Goal: Task Accomplishment & Management: Manage account settings

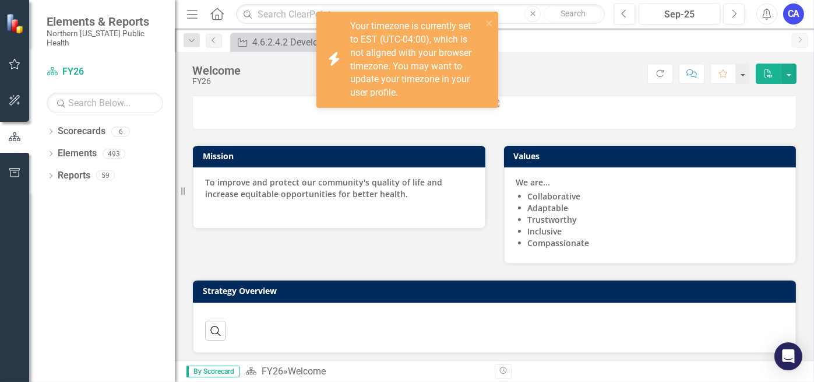
click at [18, 70] on button "button" at bounding box center [15, 64] width 26 height 24
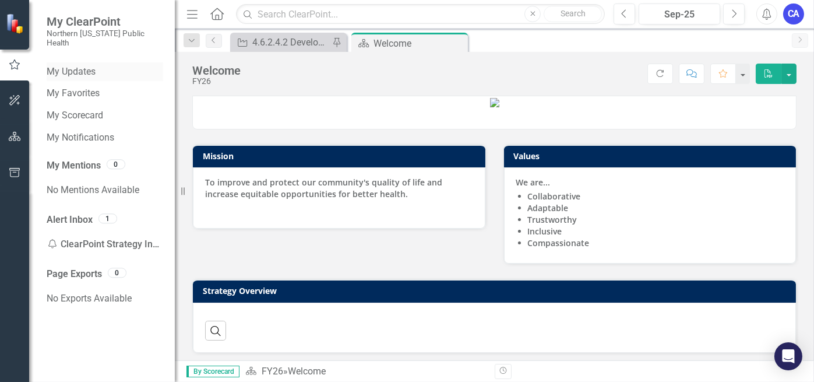
click at [98, 65] on link "My Updates" at bounding box center [105, 71] width 116 height 13
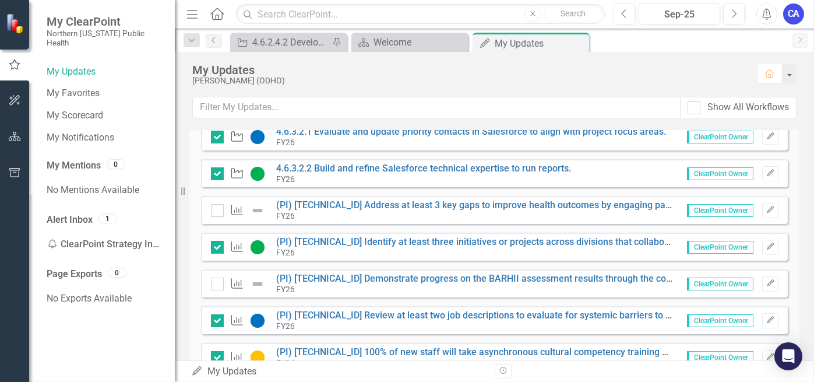
scroll to position [408, 0]
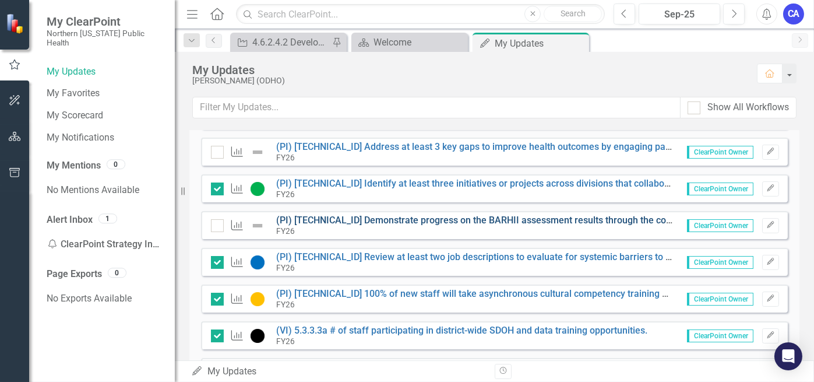
click at [471, 218] on link "(PI) [TECHNICAL_ID] Demonstrate progress on the BARHII assessment results throu…" at bounding box center [621, 219] width 691 height 11
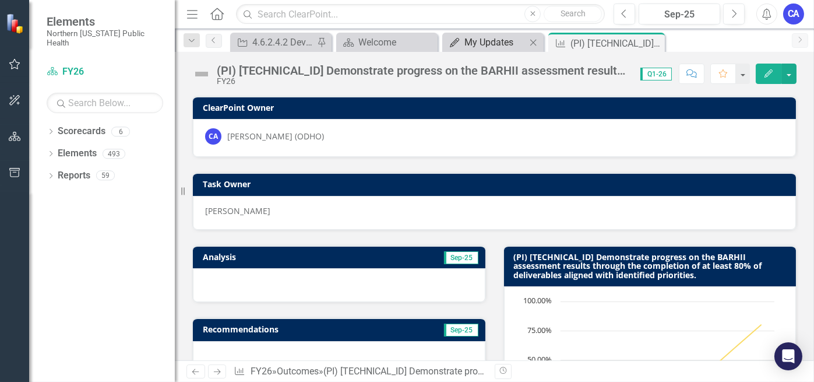
click at [486, 44] on div "My Updates" at bounding box center [495, 42] width 62 height 15
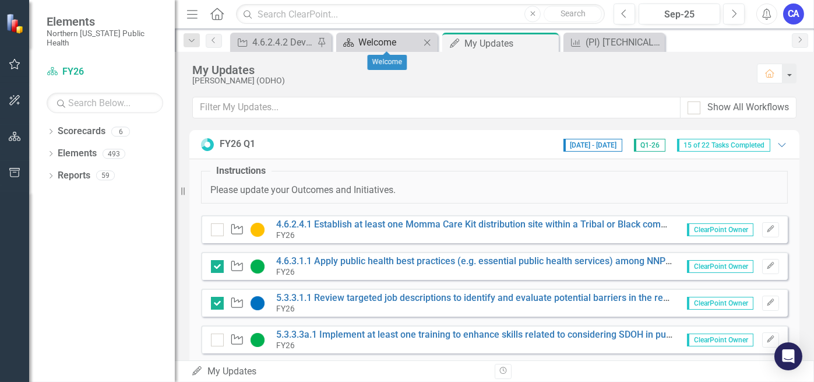
click at [401, 45] on div "Welcome" at bounding box center [389, 42] width 62 height 15
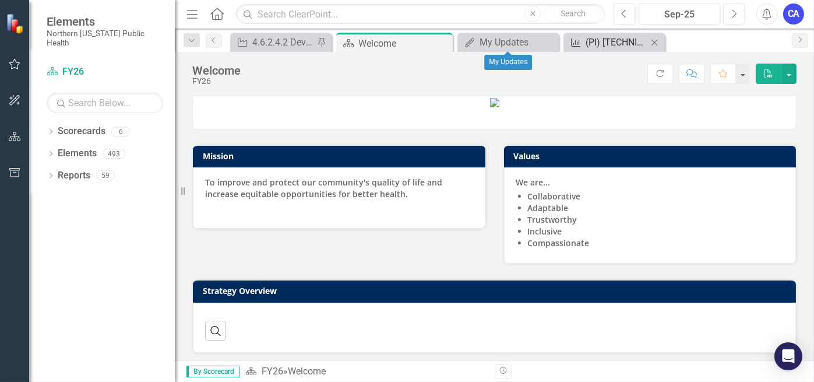
click at [578, 43] on icon "Outcome" at bounding box center [576, 42] width 12 height 9
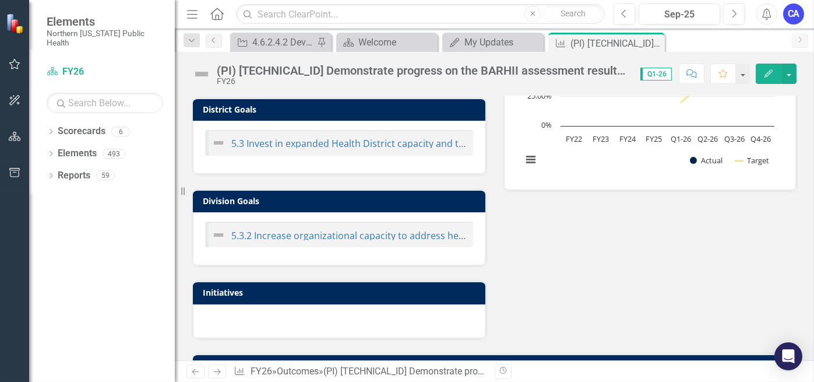
scroll to position [288, 0]
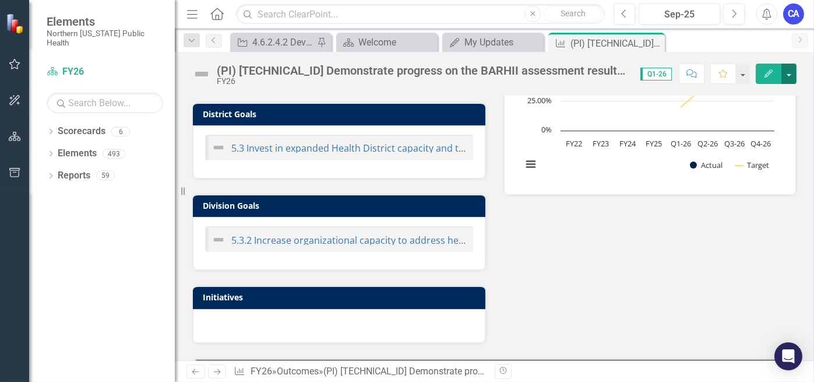
click at [790, 78] on button "button" at bounding box center [788, 73] width 15 height 20
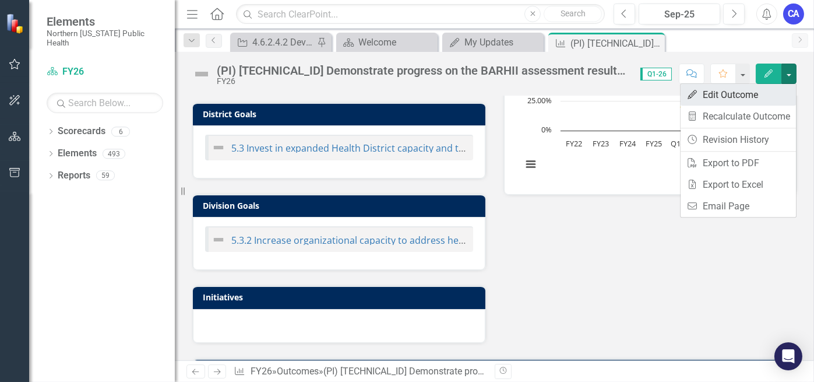
click at [779, 89] on link "Edit Edit Outcome" at bounding box center [737, 95] width 115 height 22
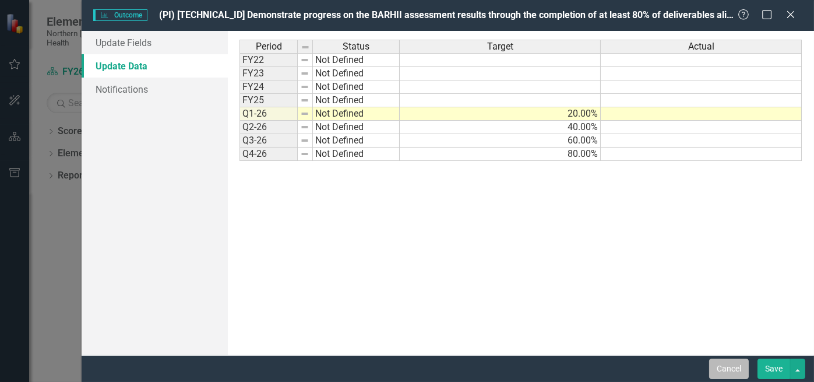
click at [716, 366] on button "Cancel" at bounding box center [729, 368] width 40 height 20
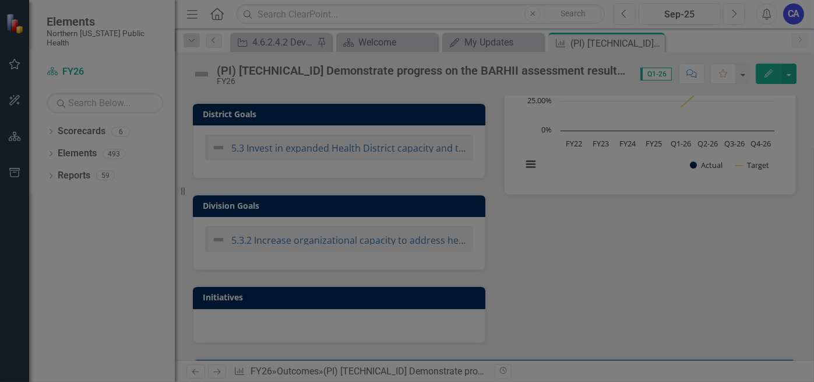
scroll to position [0, 0]
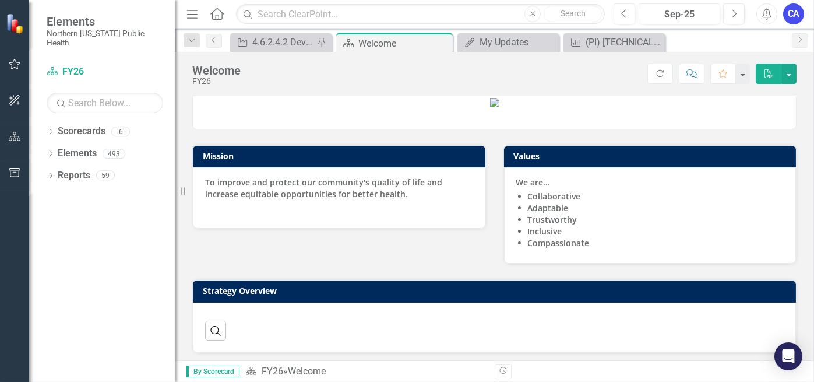
click at [14, 66] on icon "button" at bounding box center [15, 63] width 12 height 9
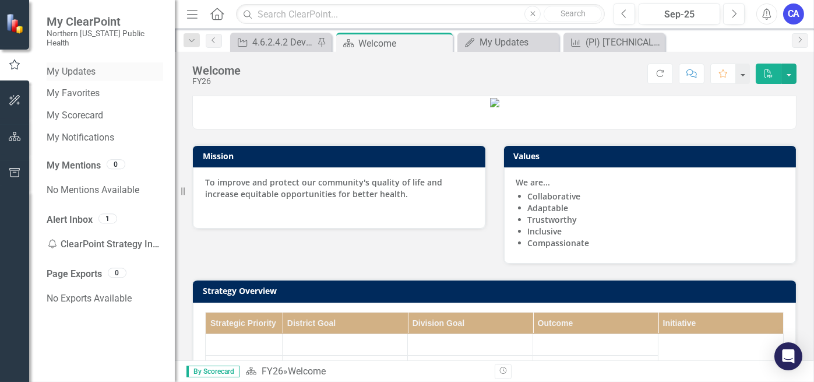
click at [92, 65] on link "My Updates" at bounding box center [105, 71] width 116 height 13
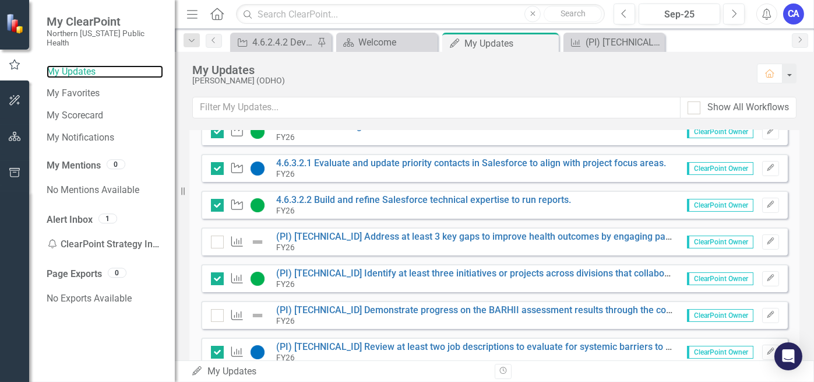
scroll to position [337, 0]
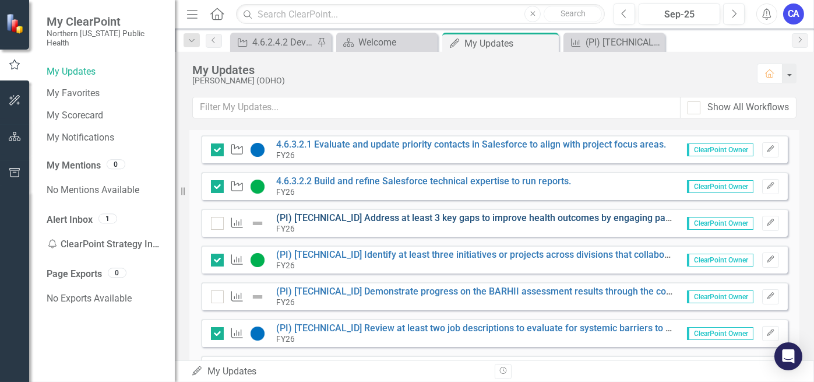
click at [398, 220] on link "(PI) [TECHNICAL_ID] Address at least 3 key gaps to improve health outcomes by e…" at bounding box center [638, 217] width 725 height 11
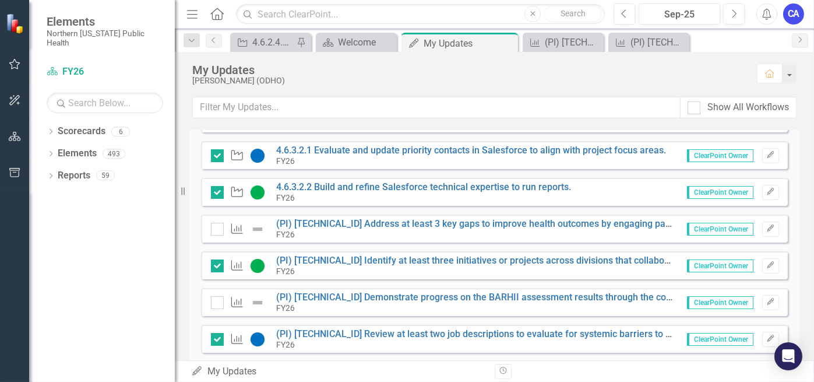
scroll to position [349, 0]
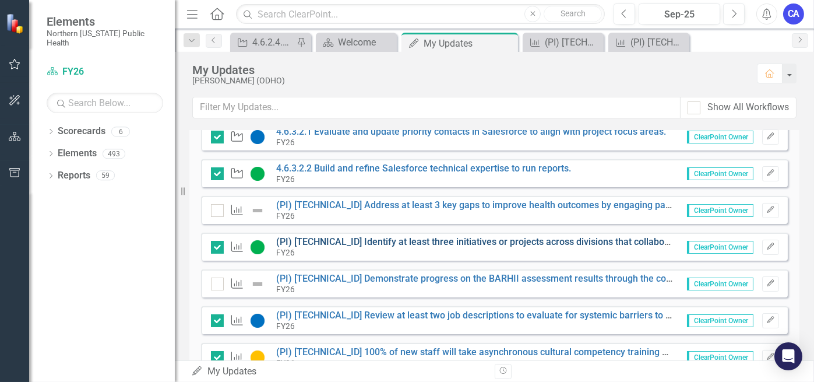
click at [405, 239] on link "(PI) [TECHNICAL_ID] Identify at least three initiatives or projects across divi…" at bounding box center [672, 241] width 793 height 11
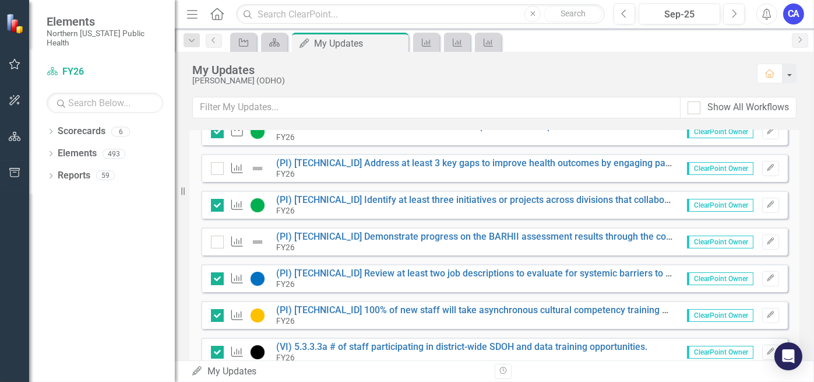
scroll to position [408, 0]
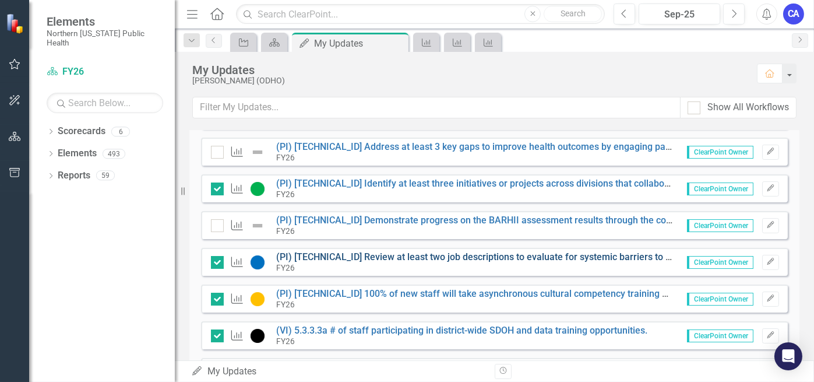
click at [404, 257] on link "(PI) [TECHNICAL_ID] Review at least two job descriptions to evaluate for system…" at bounding box center [526, 256] width 501 height 11
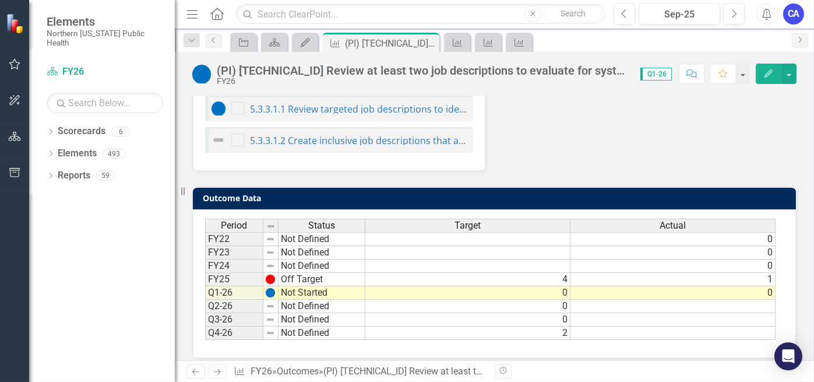
scroll to position [535, 0]
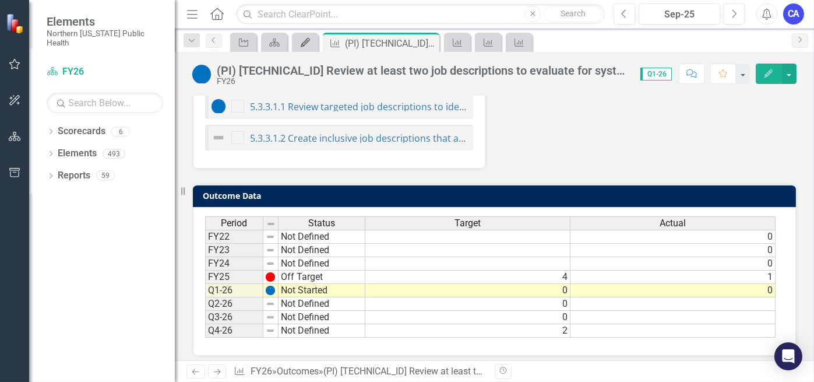
click at [305, 48] on div "My Updates" at bounding box center [303, 42] width 16 height 15
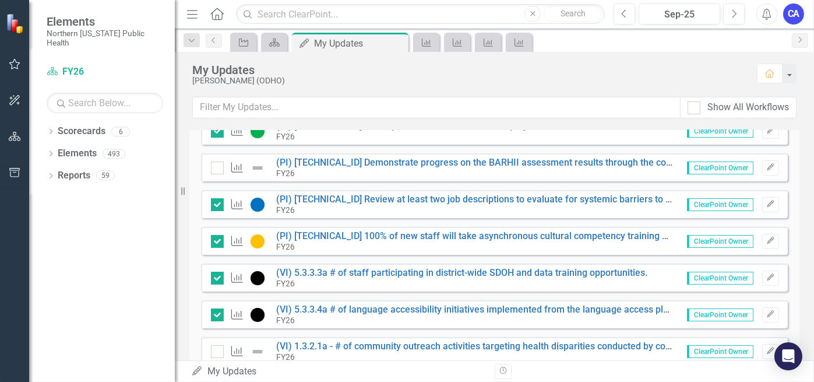
scroll to position [466, 0]
click at [343, 231] on link "(PI) [TECHNICAL_ID] 100% of new staff will take asynchronous cultural competenc…" at bounding box center [716, 234] width 881 height 11
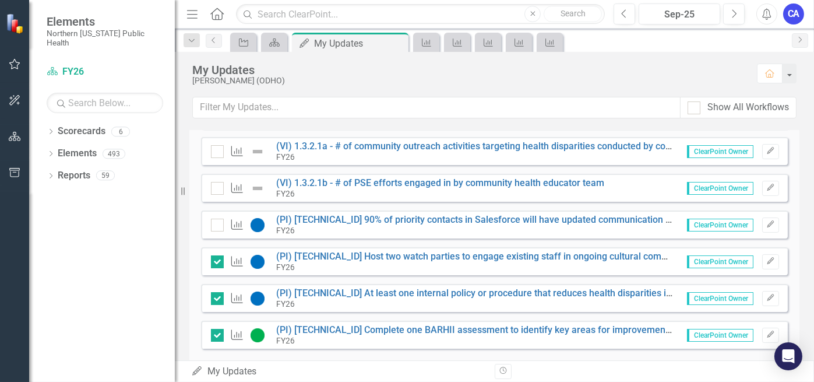
scroll to position [686, 0]
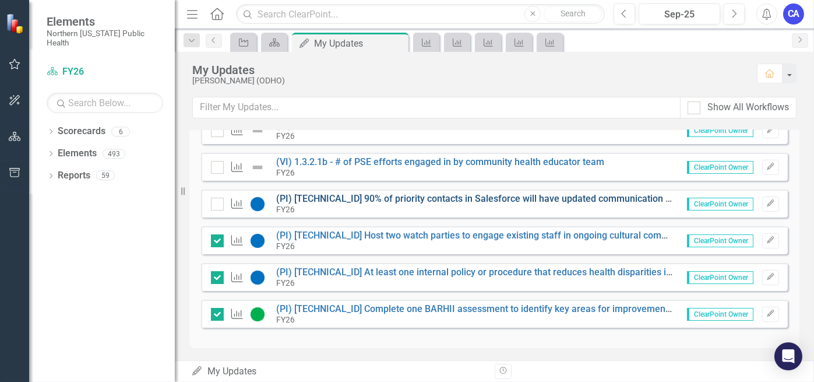
click at [369, 196] on link "(PI) [TECHNICAL_ID] 90% of priority contacts in Salesforce will have updated co…" at bounding box center [544, 198] width 536 height 11
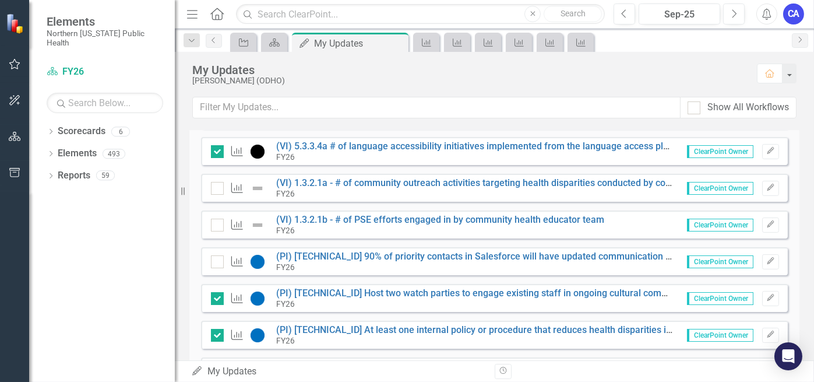
scroll to position [686, 0]
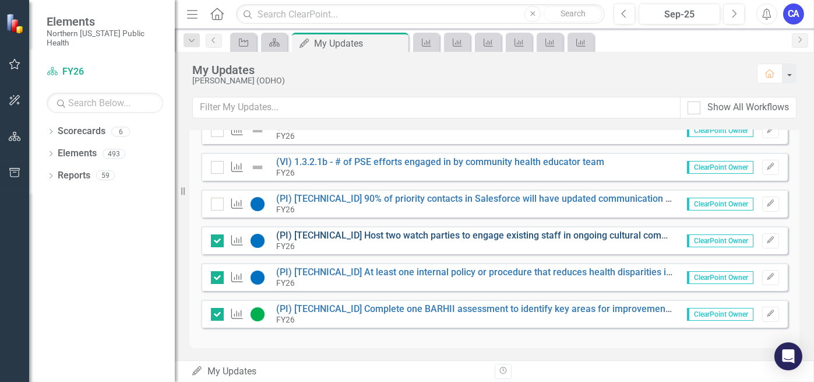
click at [481, 235] on link "(PI) [TECHNICAL_ID] Host two watch parties to engage existing staff in ongoing …" at bounding box center [503, 234] width 455 height 11
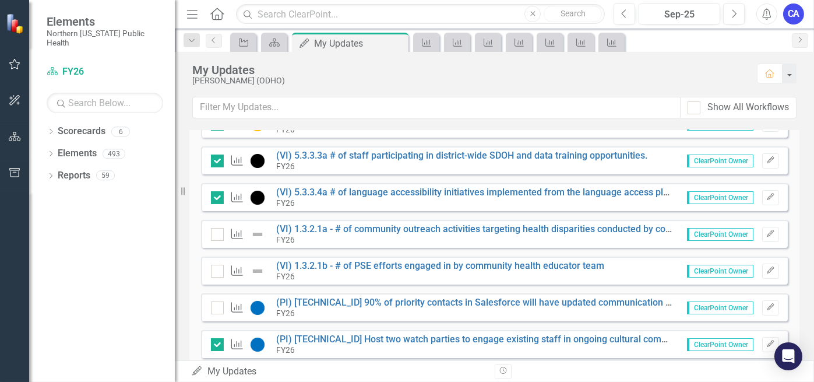
scroll to position [686, 0]
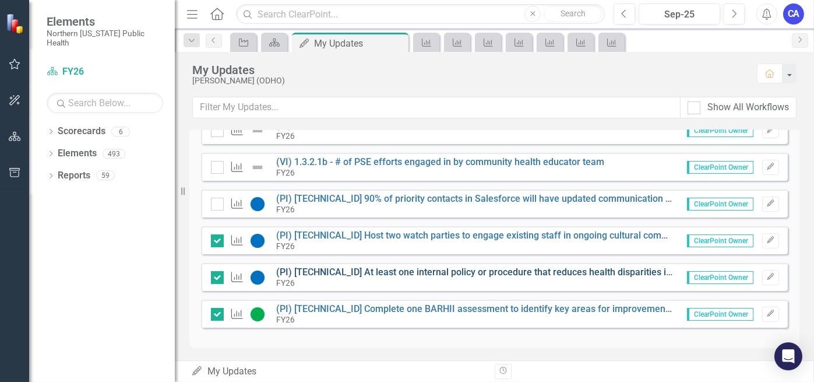
click at [391, 267] on link "(PI) [TECHNICAL_ID] At least one internal policy or procedure that reduces heal…" at bounding box center [545, 271] width 539 height 11
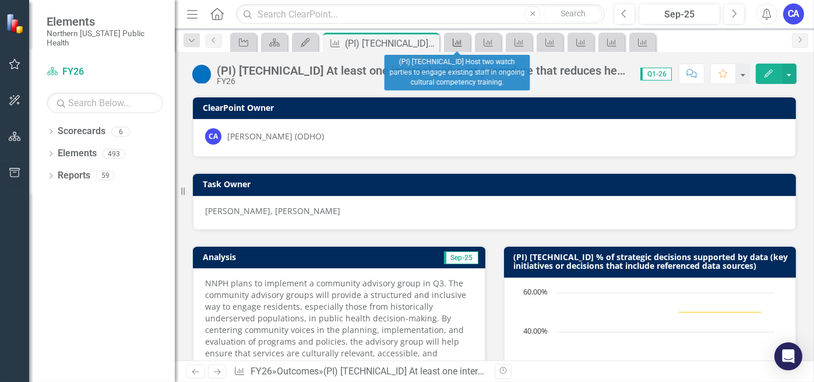
click at [454, 41] on icon "Outcome" at bounding box center [457, 42] width 12 height 9
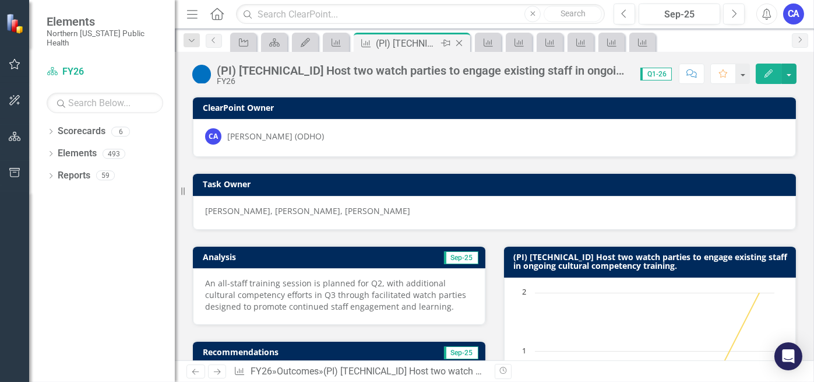
click at [455, 43] on icon "Close" at bounding box center [459, 42] width 12 height 9
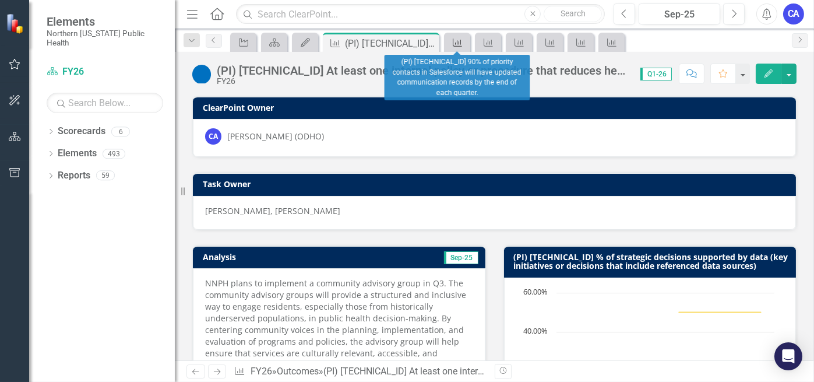
click at [459, 43] on icon "Outcome" at bounding box center [457, 42] width 12 height 9
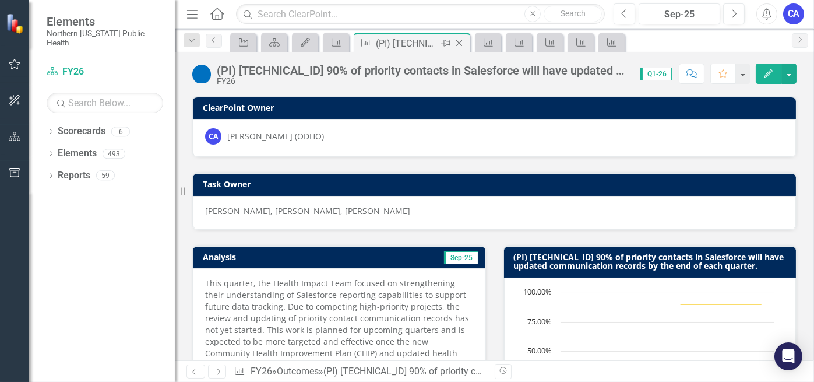
click at [463, 44] on icon "Close" at bounding box center [459, 42] width 12 height 9
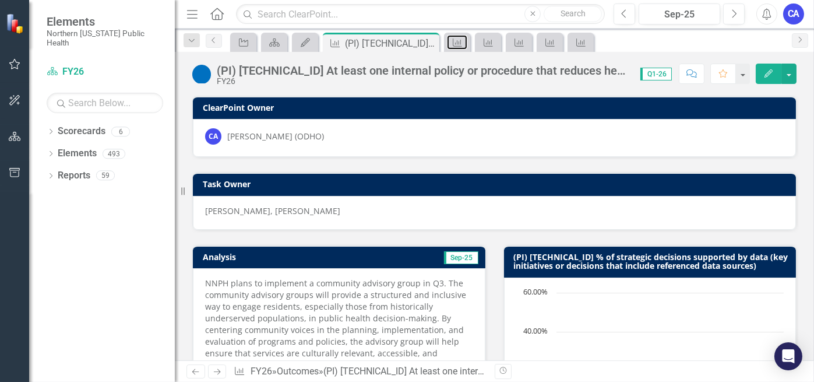
click at [463, 44] on link "Outcome" at bounding box center [457, 42] width 20 height 15
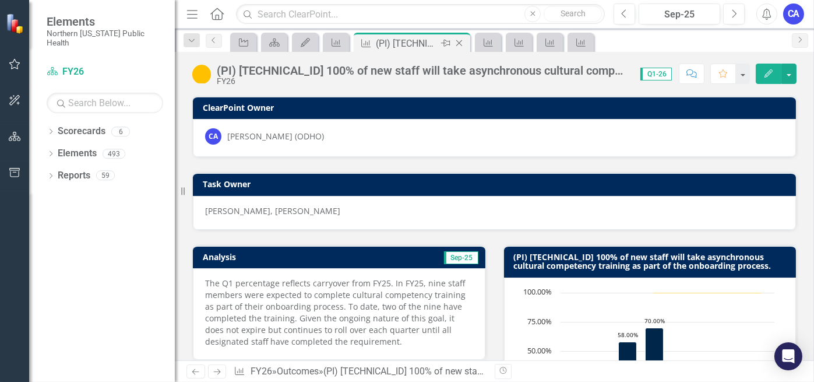
click at [461, 45] on icon at bounding box center [459, 43] width 6 height 6
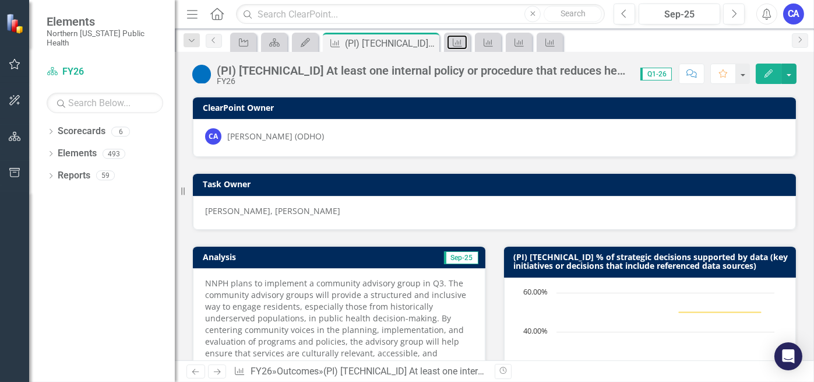
click at [461, 45] on icon "Outcome" at bounding box center [457, 42] width 12 height 9
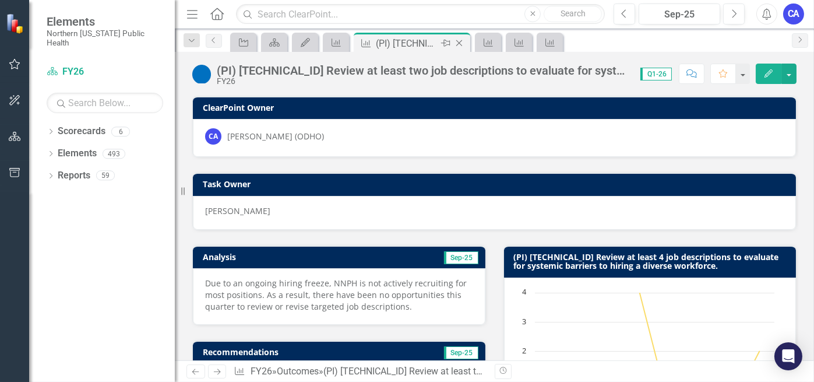
click at [457, 42] on icon "Close" at bounding box center [459, 42] width 12 height 9
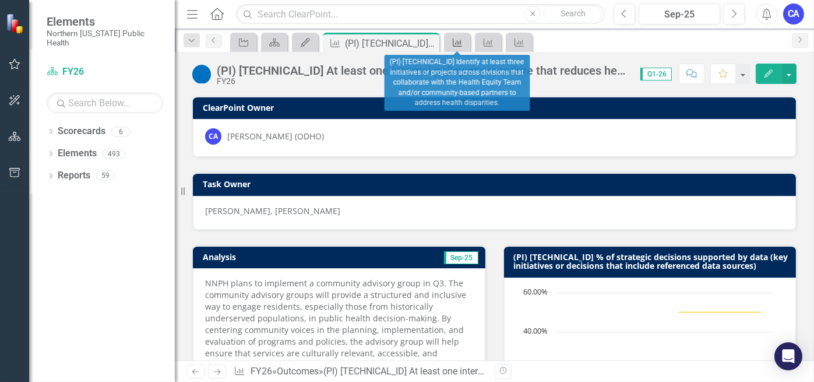
click at [455, 43] on icon "Outcome" at bounding box center [457, 42] width 12 height 9
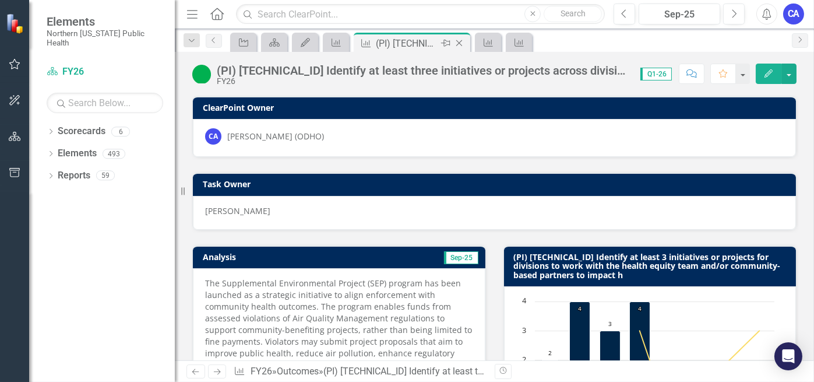
click at [457, 43] on icon "Close" at bounding box center [459, 42] width 12 height 9
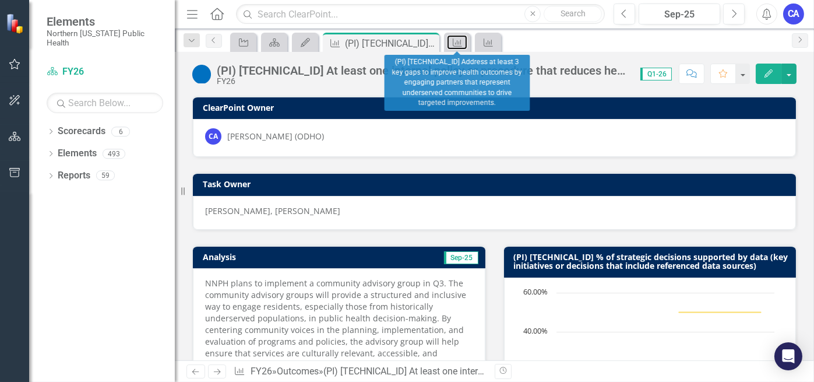
click at [457, 43] on icon "Outcome" at bounding box center [457, 42] width 12 height 9
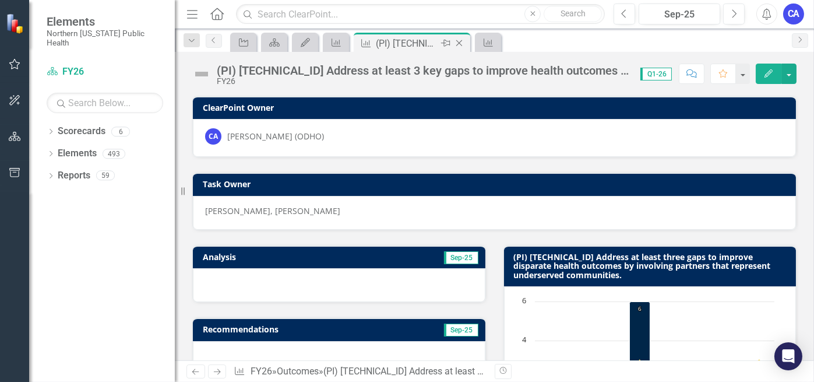
click at [460, 44] on icon at bounding box center [459, 43] width 6 height 6
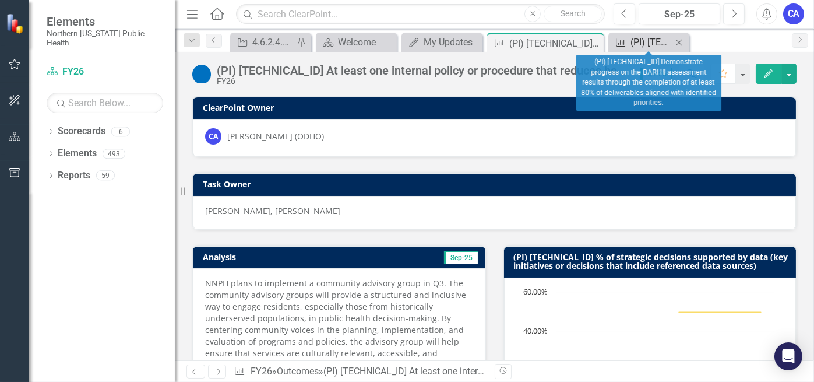
click at [644, 48] on div "(PI) [TECHNICAL_ID] Demonstrate progress on the BARHII assessment results throu…" at bounding box center [650, 42] width 41 height 15
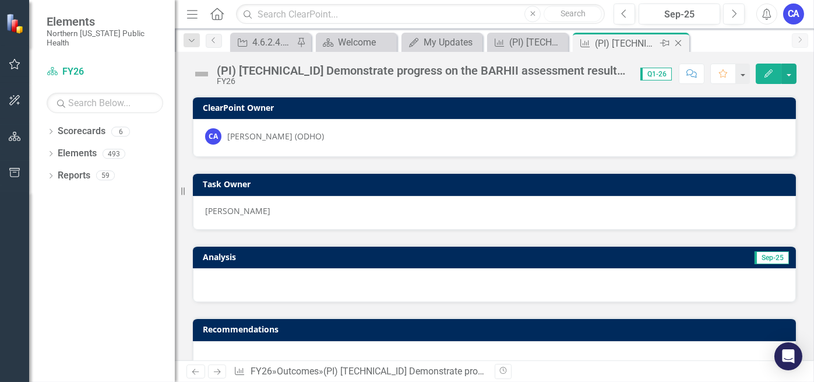
click at [682, 44] on icon "Close" at bounding box center [678, 42] width 12 height 9
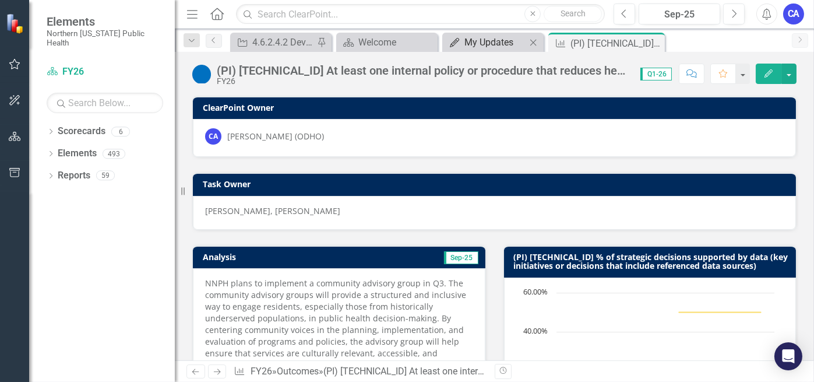
click at [490, 44] on div "My Updates" at bounding box center [495, 42] width 62 height 15
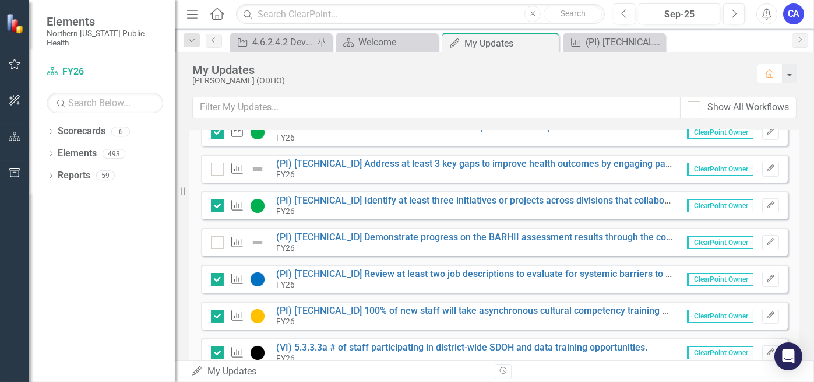
scroll to position [337, 0]
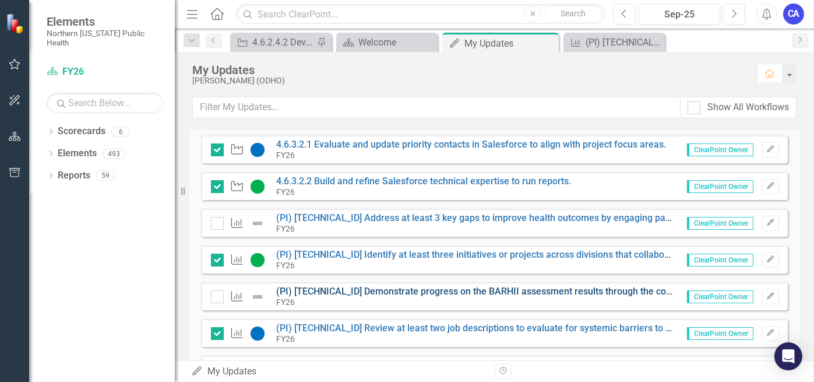
click at [352, 288] on link "(PI) [TECHNICAL_ID] Demonstrate progress on the BARHII assessment results throu…" at bounding box center [621, 290] width 691 height 11
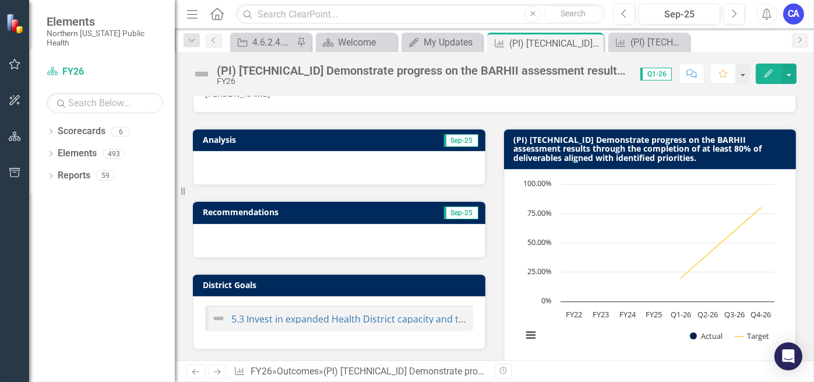
scroll to position [58, 0]
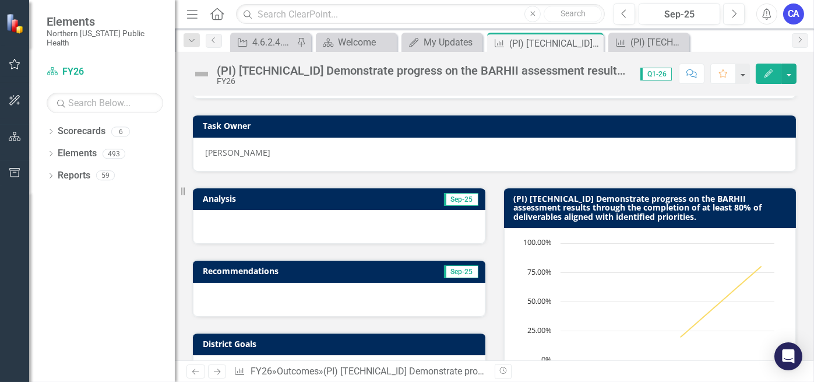
click at [365, 229] on div at bounding box center [339, 227] width 292 height 34
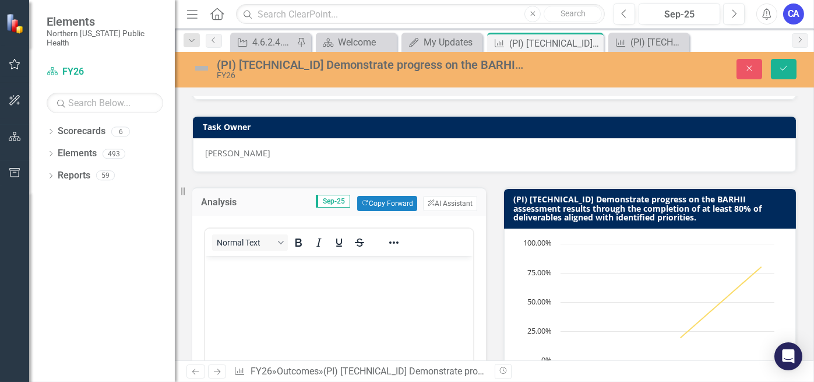
scroll to position [0, 0]
click at [355, 291] on body "Rich Text Area. Press ALT-0 for help." at bounding box center [338, 343] width 268 height 175
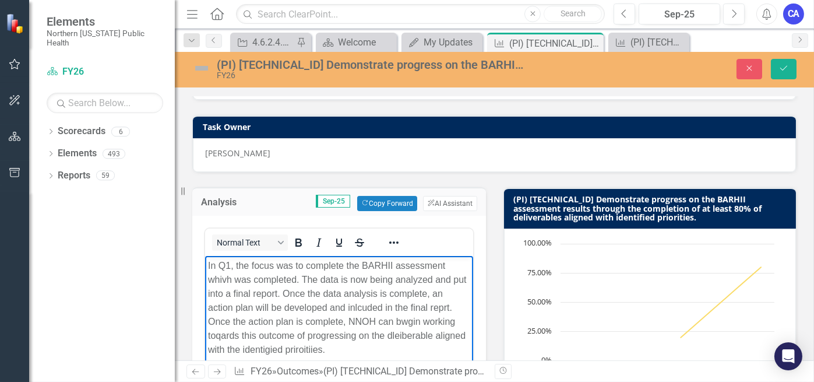
drag, startPoint x: 326, startPoint y: 346, endPoint x: 211, endPoint y: 257, distance: 144.8
click at [211, 257] on body "In Q1, the focus was to complete the BARHII assessment whivh was completed. The…" at bounding box center [338, 343] width 268 height 175
click at [344, 356] on p "In Q1, the focus was to complete the BARHII assessment whivh was completed. The…" at bounding box center [338, 308] width 262 height 98
drag, startPoint x: 341, startPoint y: 351, endPoint x: 225, endPoint y: 276, distance: 137.6
click at [204, 263] on html "In Q1, the focus was to complete the BARHII assessment whivh was completed. The…" at bounding box center [338, 343] width 268 height 175
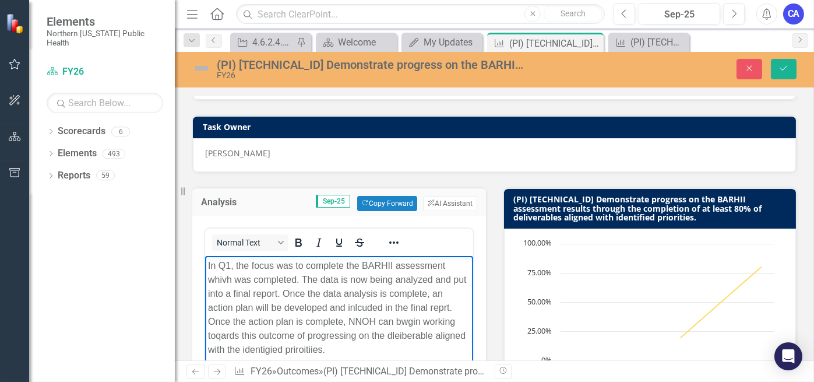
copy p "In Q1, the focus was to complete the BARHII assessment whivh was completed. The…"
drag, startPoint x: 336, startPoint y: 362, endPoint x: 321, endPoint y: 338, distance: 28.3
click at [335, 360] on body "In Q1, the focus was to complete the BARHII assessment whivh was completed. The…" at bounding box center [338, 343] width 268 height 175
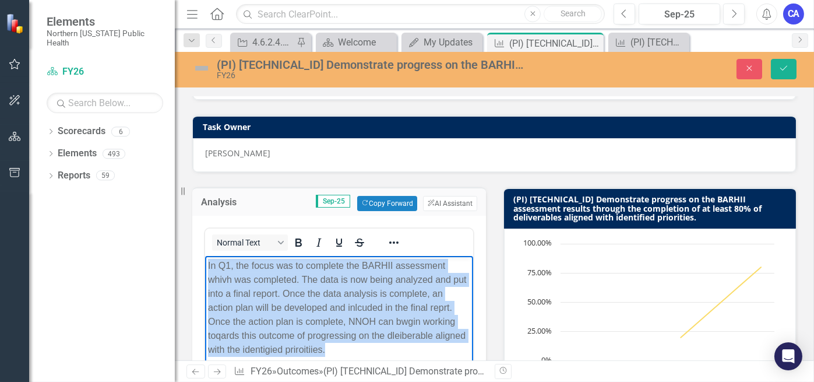
drag, startPoint x: 325, startPoint y: 349, endPoint x: 188, endPoint y: 250, distance: 168.9
click at [204, 256] on html "In Q1, the focus was to complete the BARHII assessment whivh was completed. The…" at bounding box center [338, 343] width 268 height 175
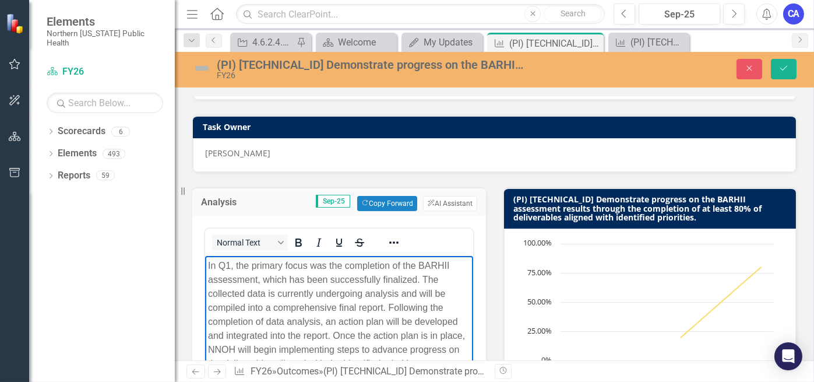
scroll to position [116, 0]
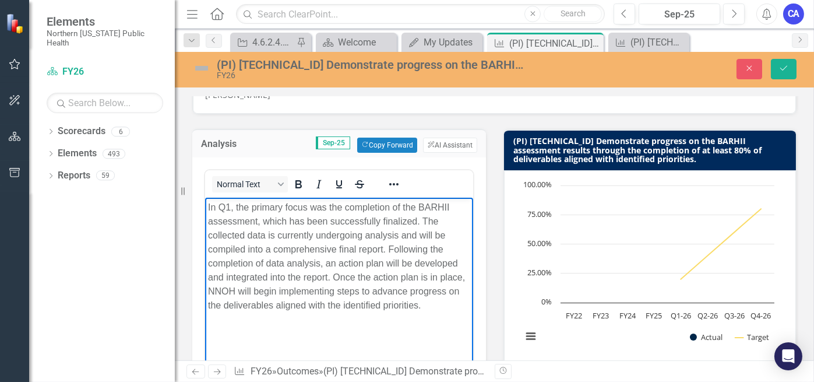
click at [337, 248] on p "In Q1, the primary focus was the completion of the BARHII assessment, which has…" at bounding box center [338, 256] width 262 height 112
click at [374, 308] on p "In Q1, the primary focus was the completion of the BARHII assessment, which has…" at bounding box center [338, 256] width 262 height 112
click at [405, 278] on p "In Q1, the primary focus was the completion of the BARHII assessment, which has…" at bounding box center [338, 256] width 262 height 112
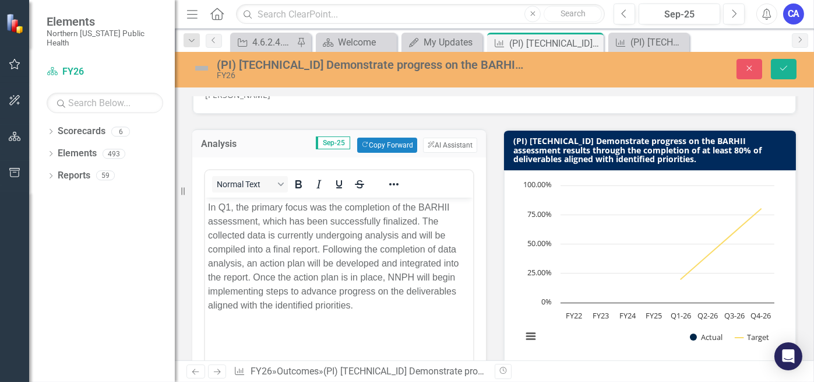
click at [205, 69] on img at bounding box center [201, 68] width 19 height 19
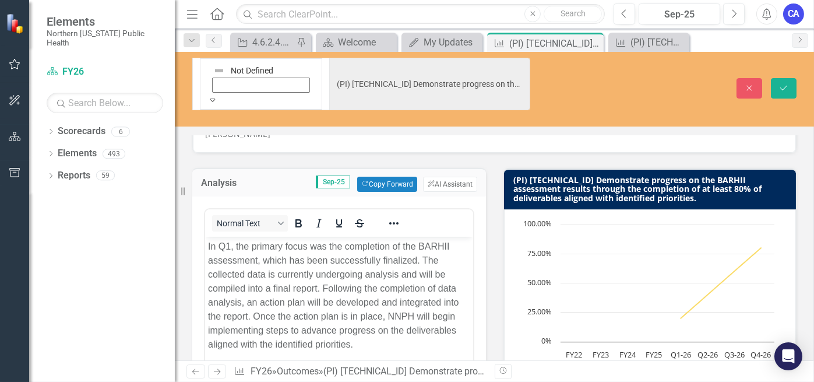
click at [213, 69] on img at bounding box center [219, 71] width 12 height 12
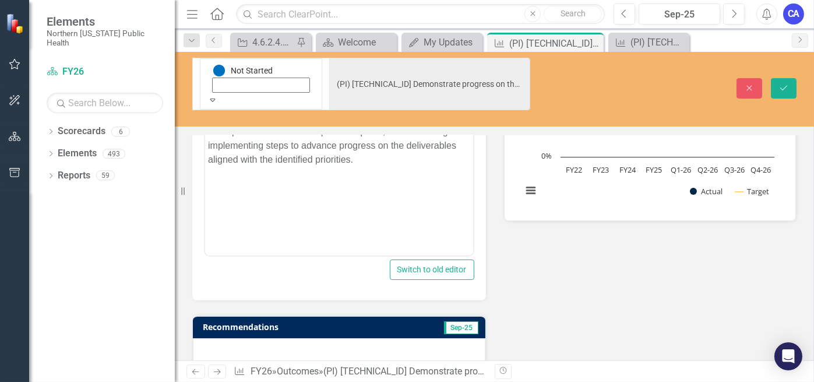
scroll to position [233, 0]
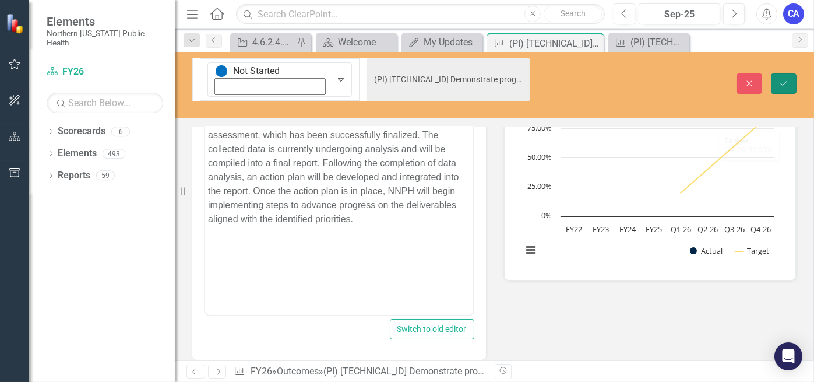
click at [785, 79] on icon "Save" at bounding box center [783, 83] width 10 height 8
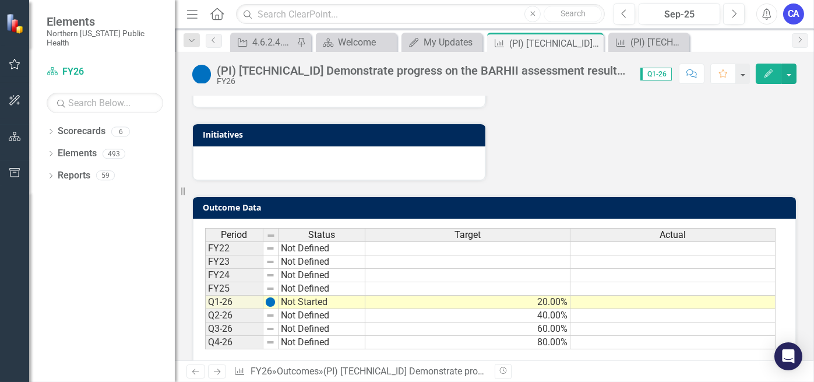
scroll to position [531, 0]
click at [704, 295] on td at bounding box center [672, 301] width 205 height 13
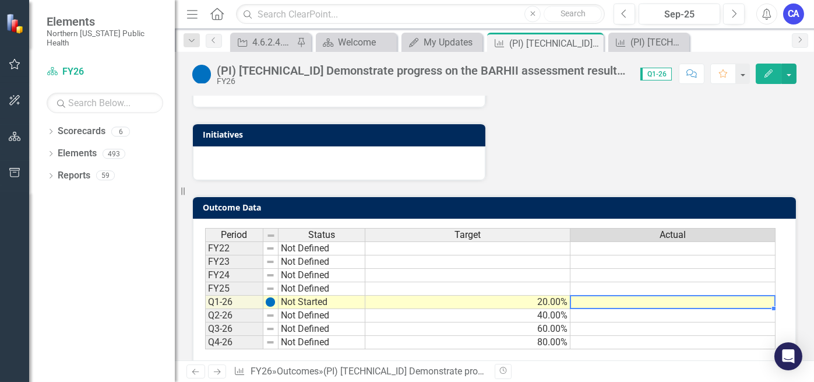
click at [704, 295] on td at bounding box center [672, 301] width 205 height 13
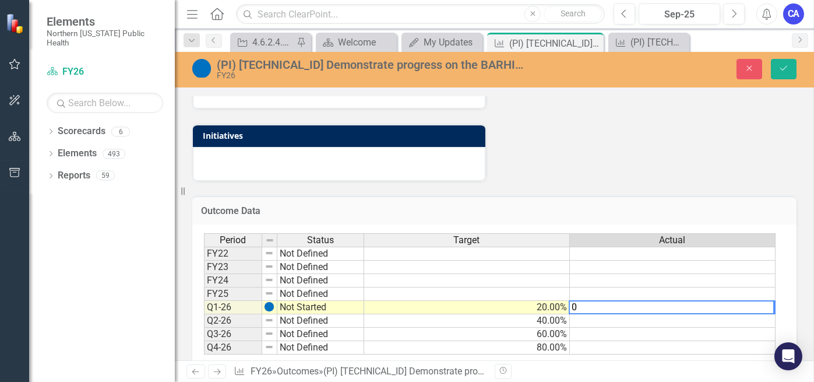
type textarea "0"
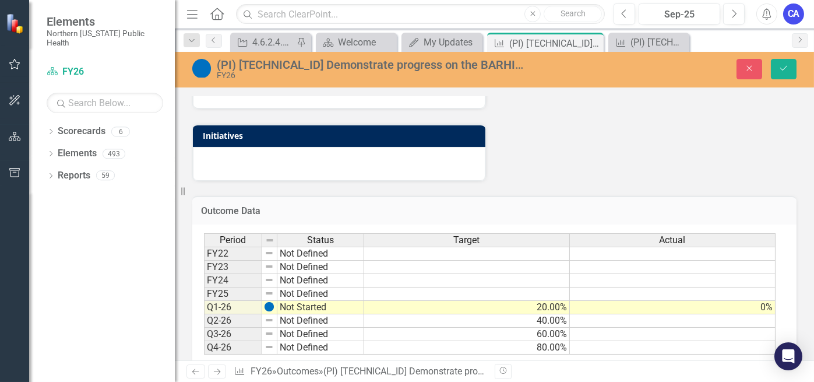
click at [779, 69] on icon "Save" at bounding box center [783, 68] width 10 height 8
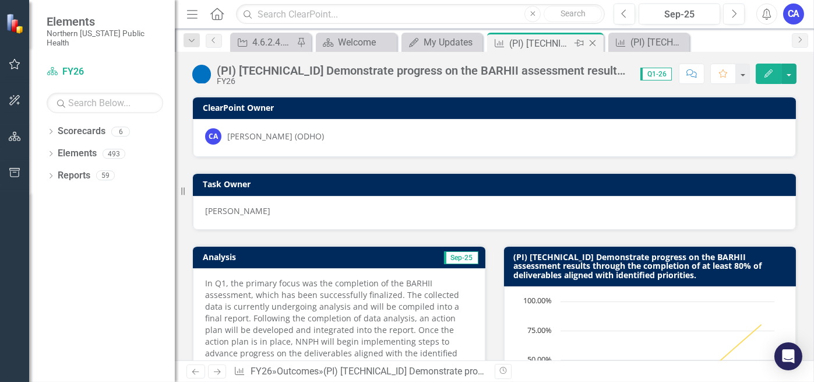
click at [595, 43] on icon "Close" at bounding box center [593, 42] width 12 height 9
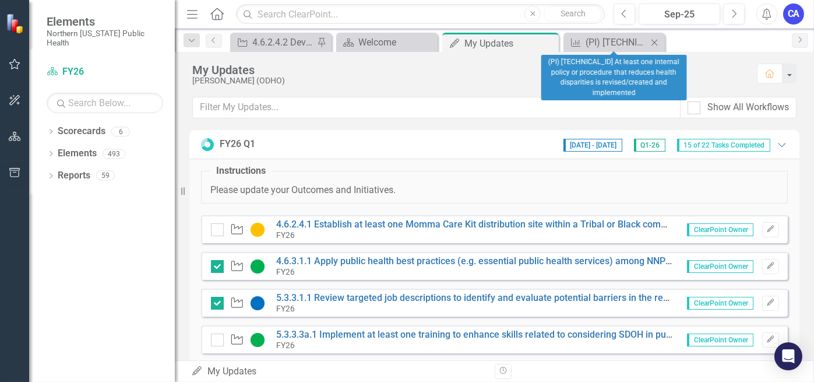
click at [658, 40] on icon "Close" at bounding box center [654, 42] width 12 height 9
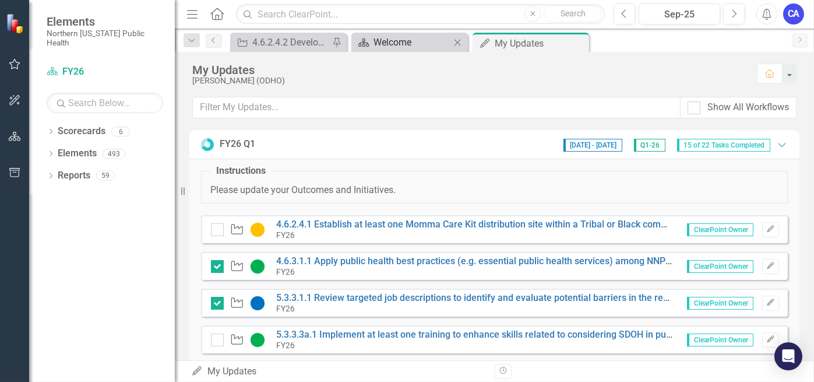
click at [422, 45] on div "Welcome" at bounding box center [411, 42] width 77 height 15
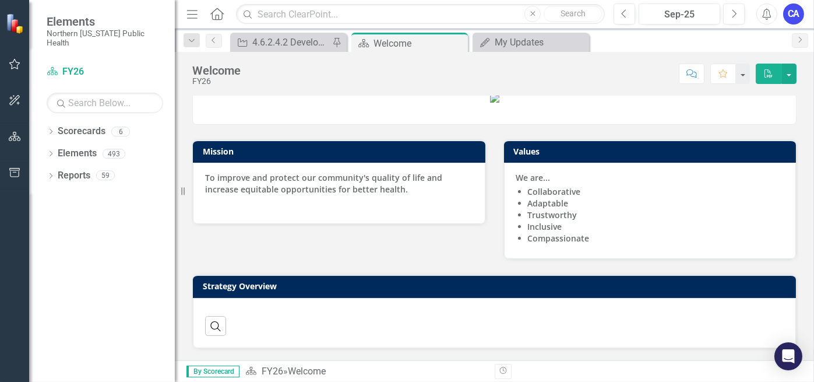
scroll to position [82, 0]
click at [8, 62] on button "button" at bounding box center [15, 64] width 26 height 24
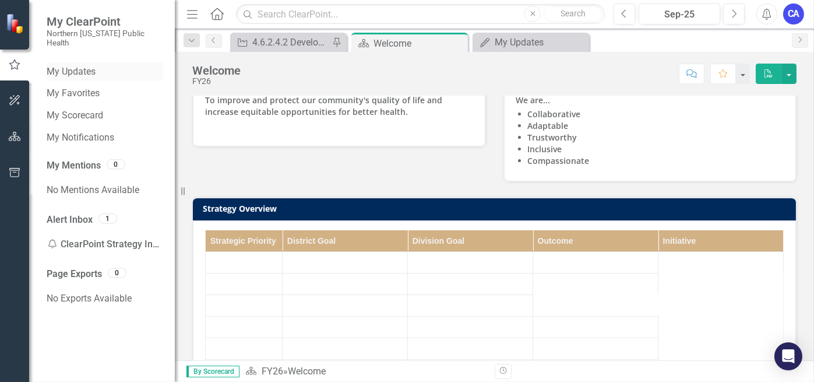
click at [87, 65] on link "My Updates" at bounding box center [105, 71] width 116 height 13
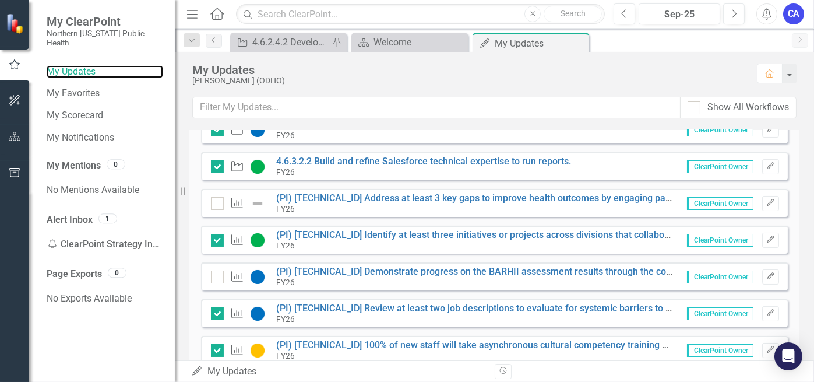
scroll to position [337, 0]
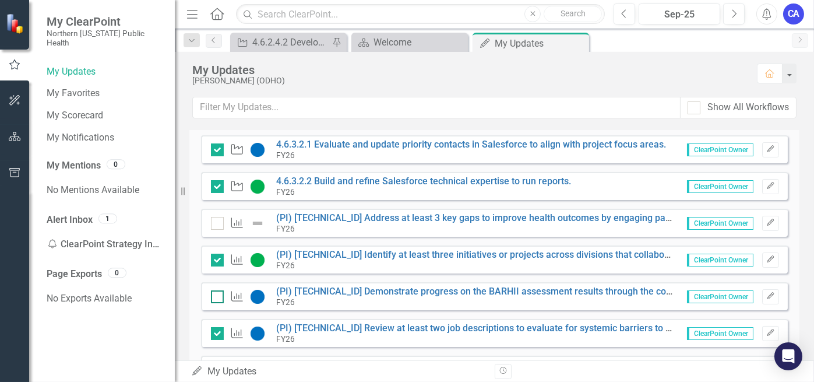
click at [216, 294] on input "checkbox" at bounding box center [215, 294] width 8 height 8
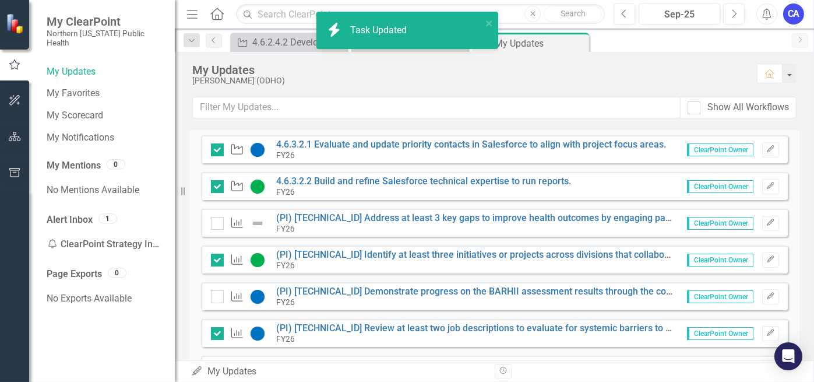
checkbox input "true"
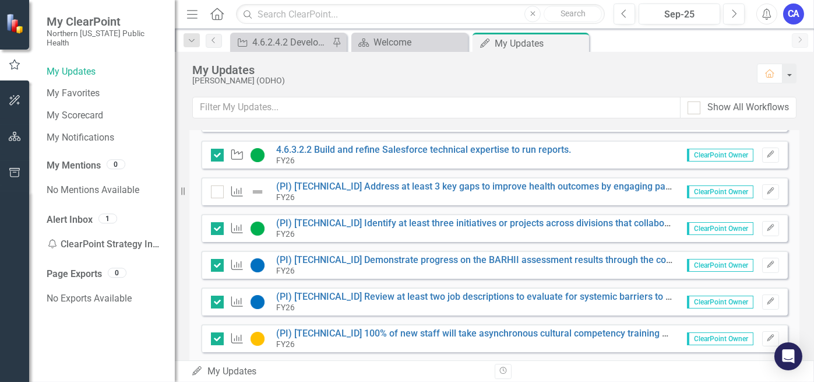
scroll to position [396, 0]
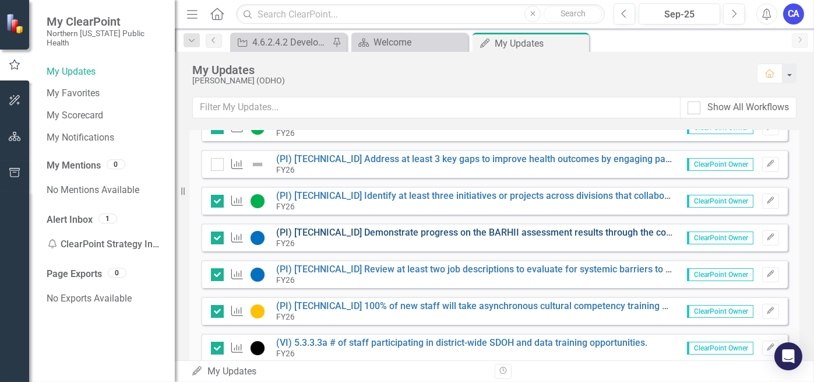
click at [401, 229] on link "(PI) [TECHNICAL_ID] Demonstrate progress on the BARHII assessment results throu…" at bounding box center [621, 232] width 691 height 11
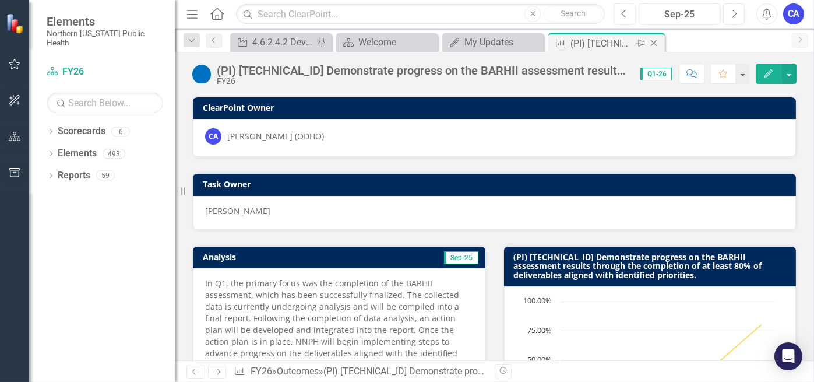
click at [655, 44] on icon "Close" at bounding box center [654, 42] width 12 height 9
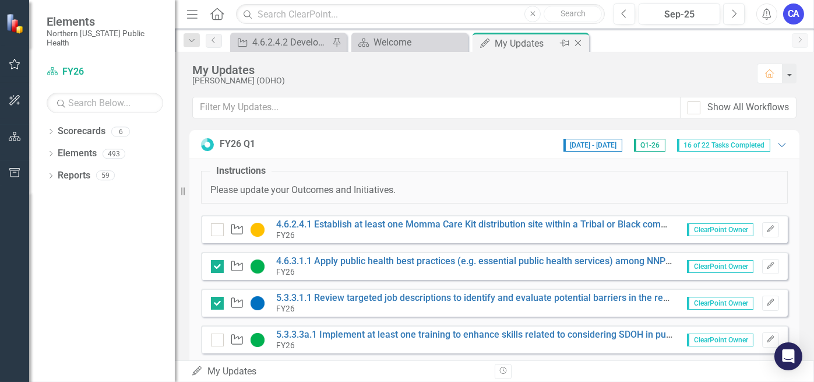
click at [515, 40] on div "My Updates" at bounding box center [526, 43] width 62 height 15
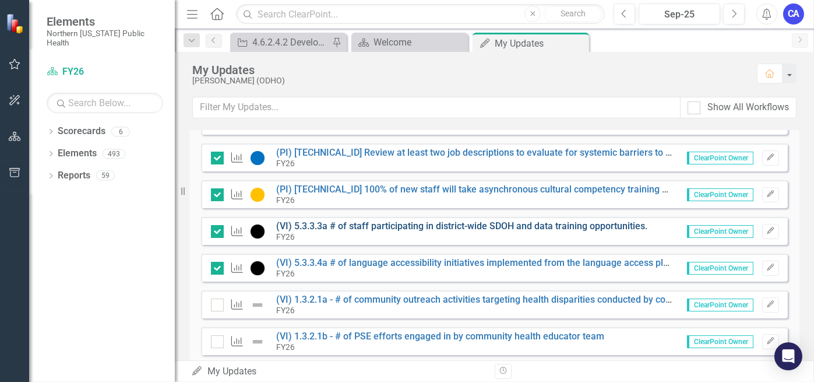
scroll to position [453, 0]
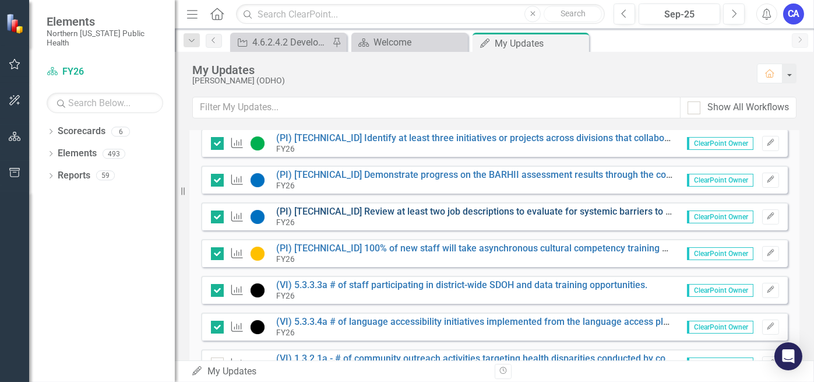
click at [363, 208] on link "(PI) [TECHNICAL_ID] Review at least two job descriptions to evaluate for system…" at bounding box center [526, 211] width 501 height 11
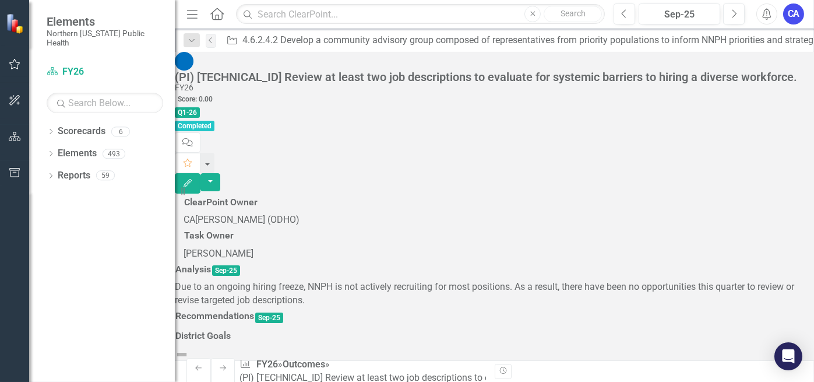
scroll to position [524, 0]
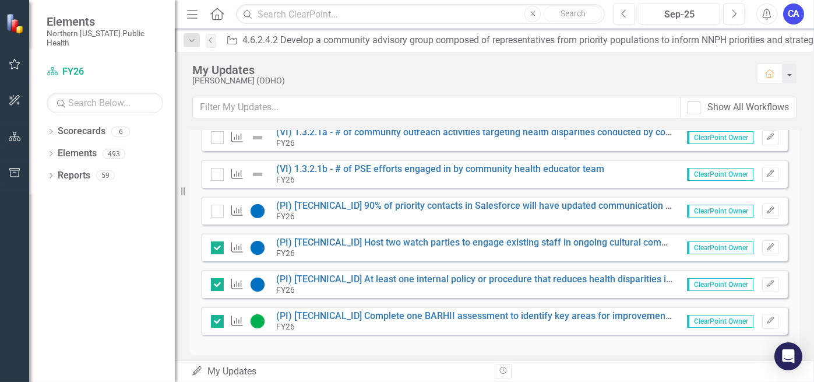
scroll to position [686, 0]
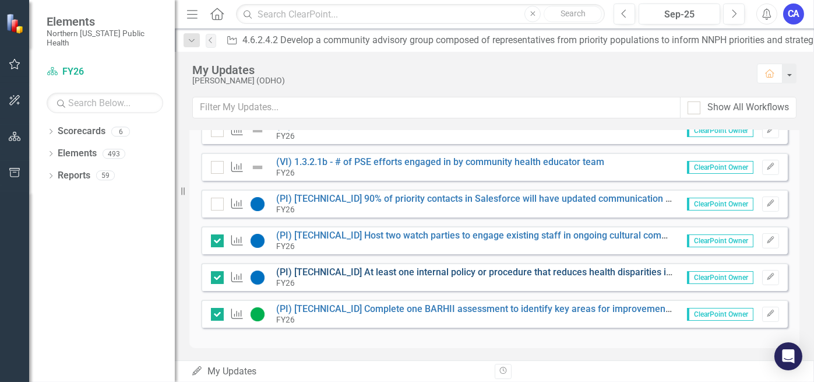
click at [370, 269] on link "(PI) [TECHNICAL_ID] At least one internal policy or procedure that reduces heal…" at bounding box center [545, 271] width 539 height 11
